Goal: Task Accomplishment & Management: Manage account settings

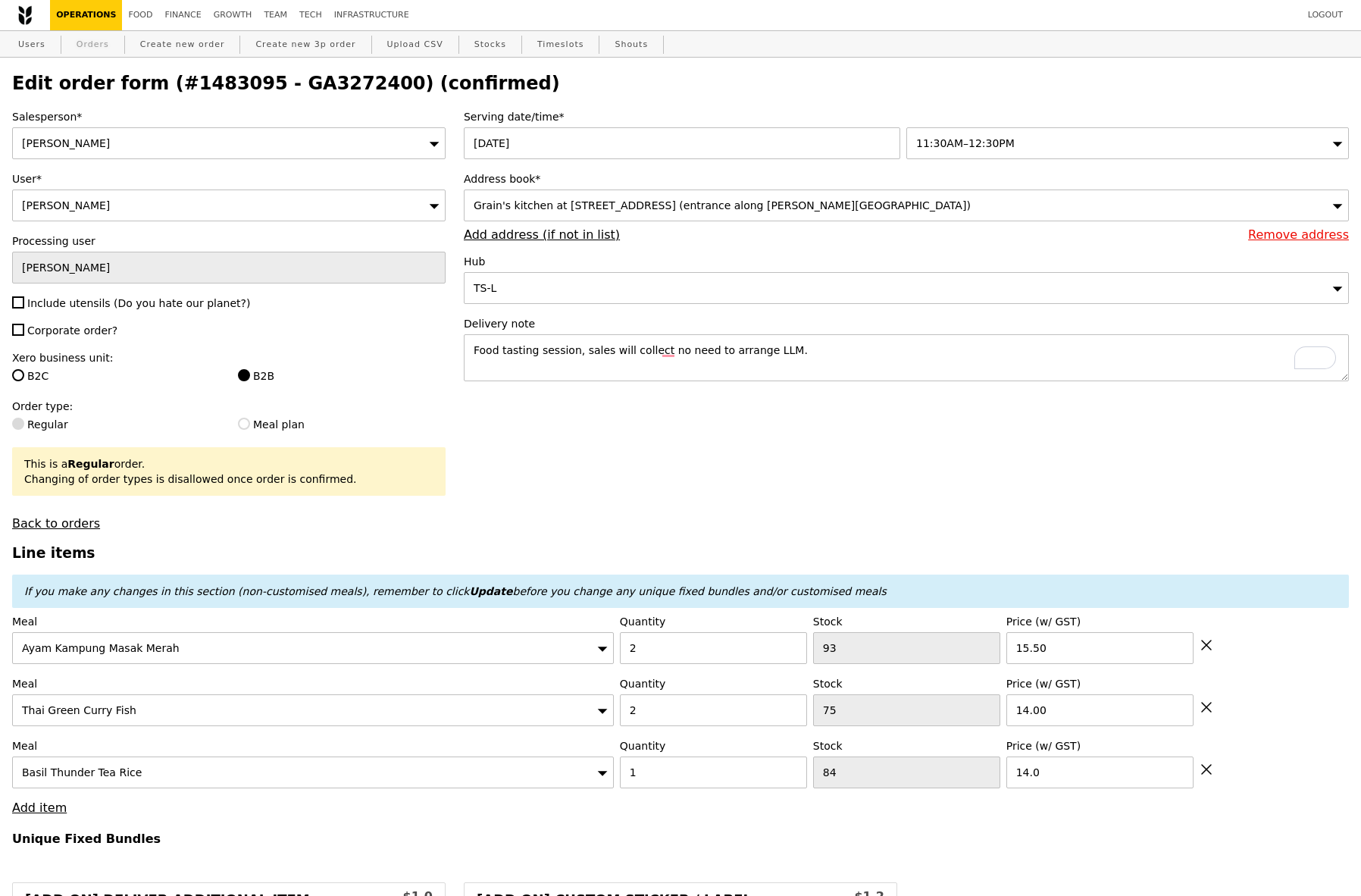
click at [94, 38] on link "Orders" at bounding box center [92, 44] width 44 height 27
type input "Loading..."
select select "100"
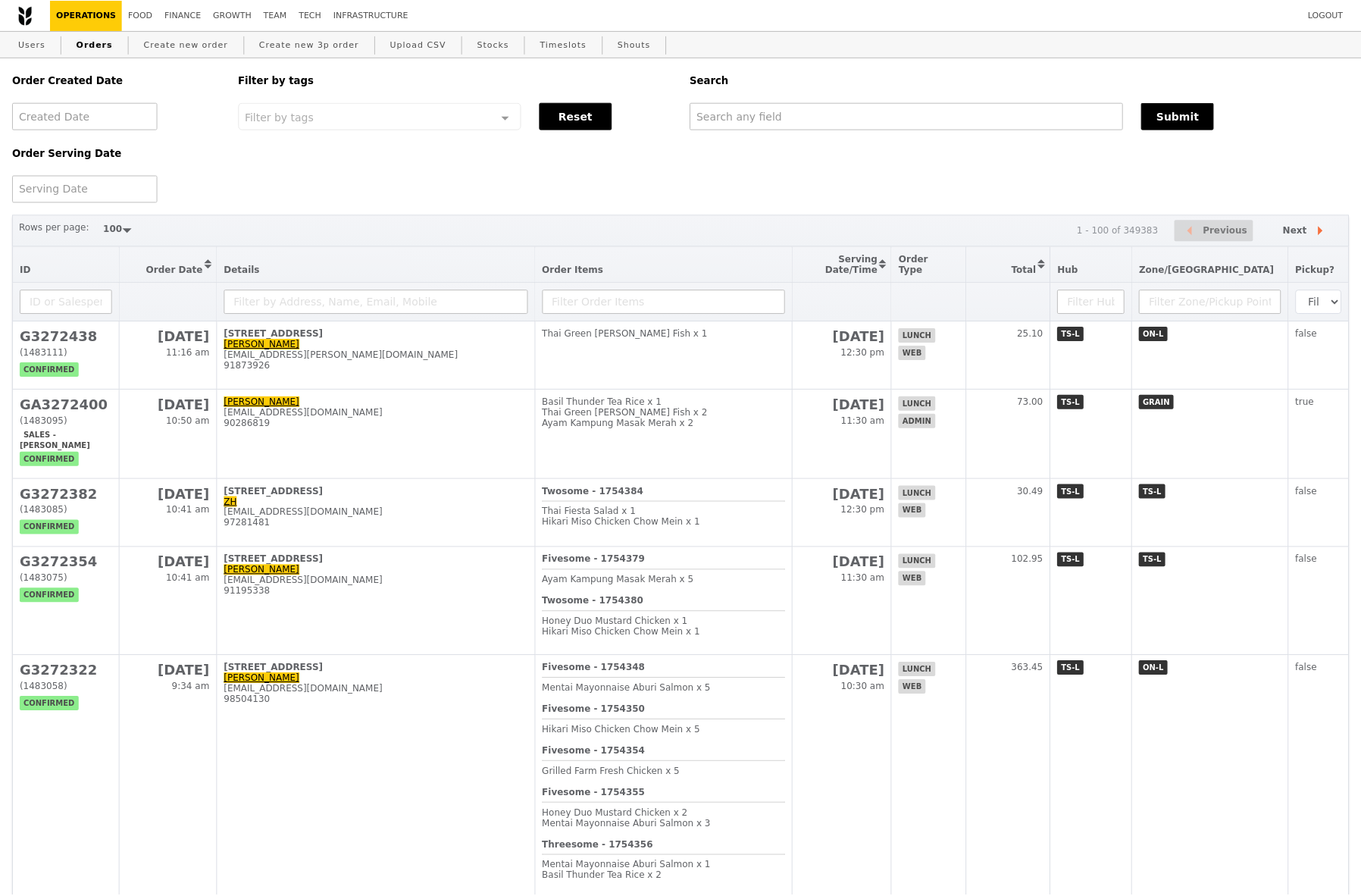
scroll to position [3, 0]
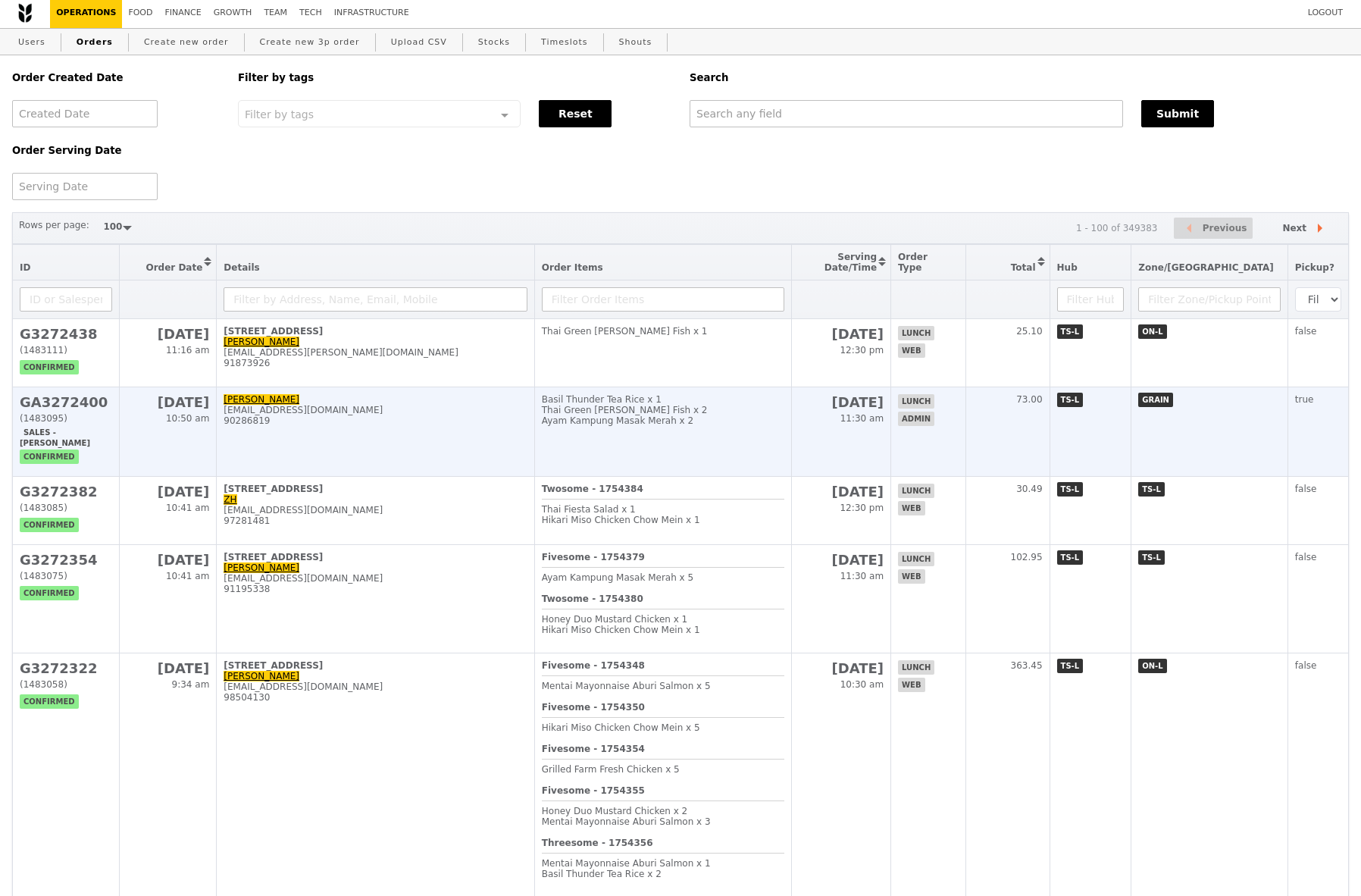
click at [96, 407] on h2 "GA3272400" at bounding box center [66, 402] width 92 height 16
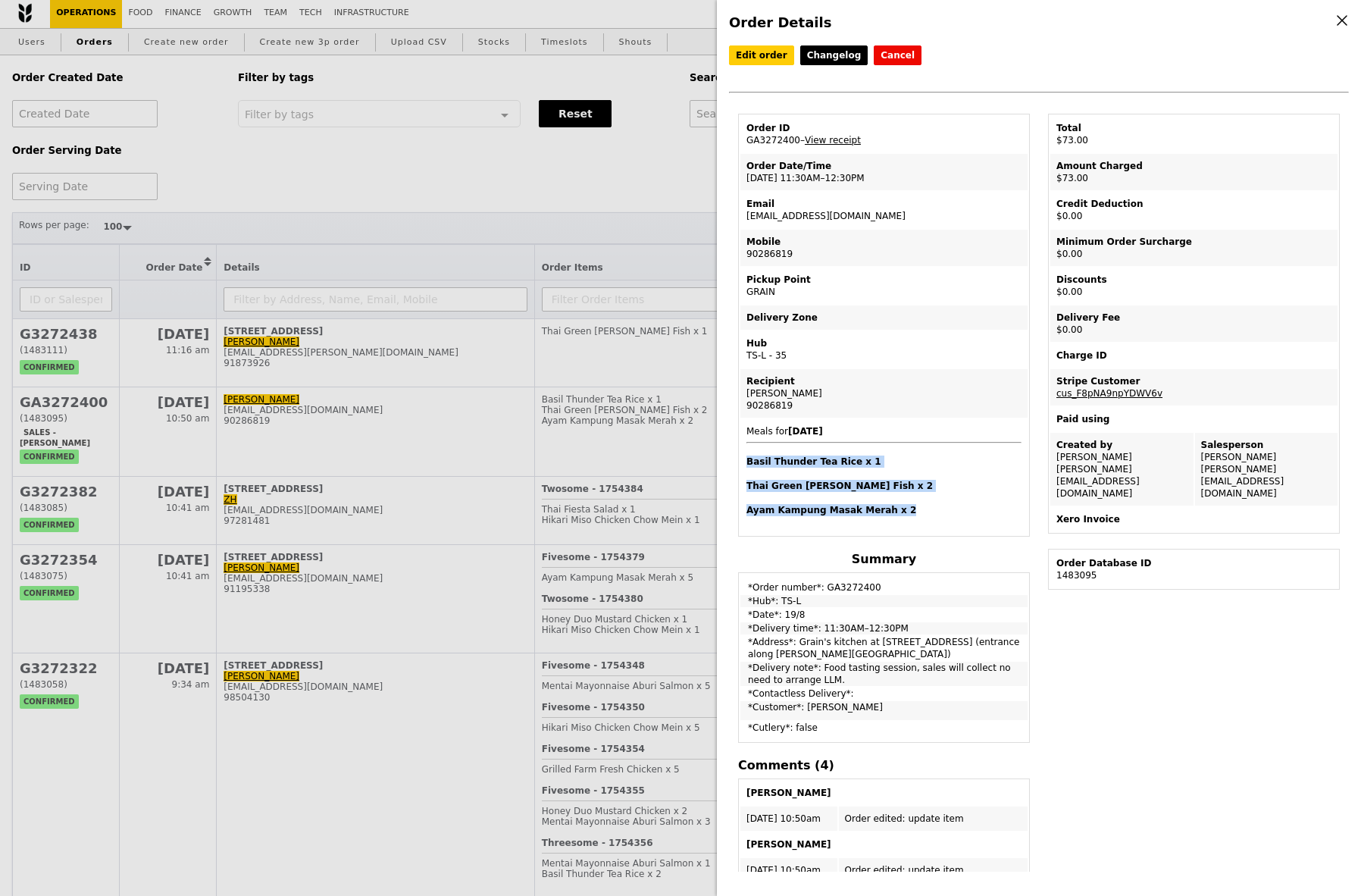
drag, startPoint x: 909, startPoint y: 510, endPoint x: 742, endPoint y: 459, distance: 174.6
click at [742, 459] on td "Meals for 2025-8-19 Basil Thunder Tea Rice x 1 Thai Green Curry Fish x 2 Ayam K…" at bounding box center [884, 476] width 287 height 116
copy span "Basil Thunder Tea Rice x 1 Thai Green Curry Fish x 2 Ayam Kampung Masak Merah x…"
